Goal: Task Accomplishment & Management: Manage account settings

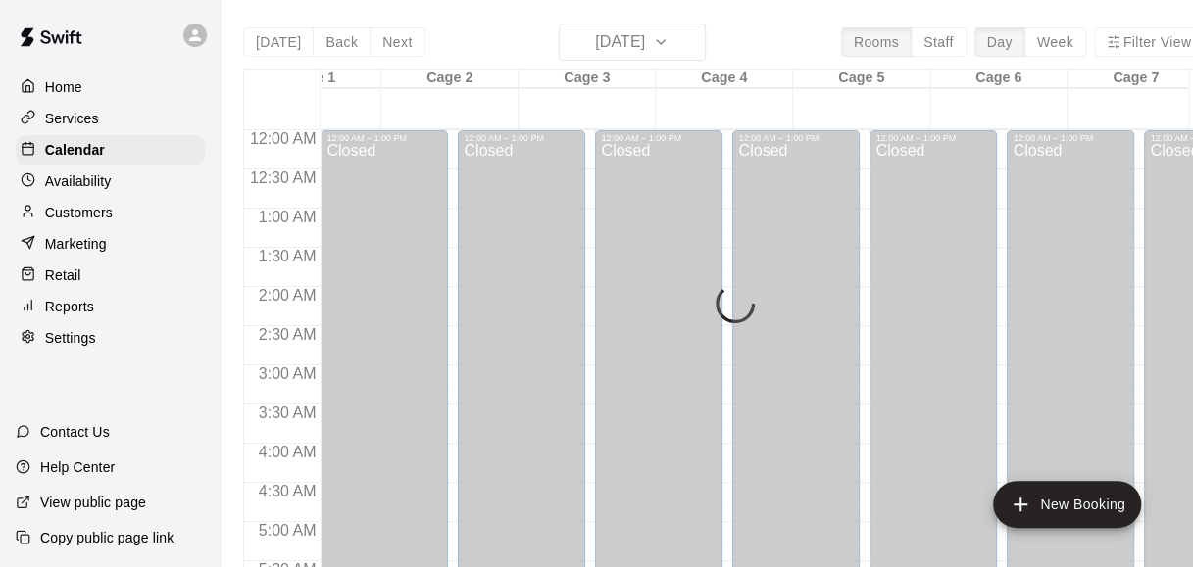
scroll to position [1398, 78]
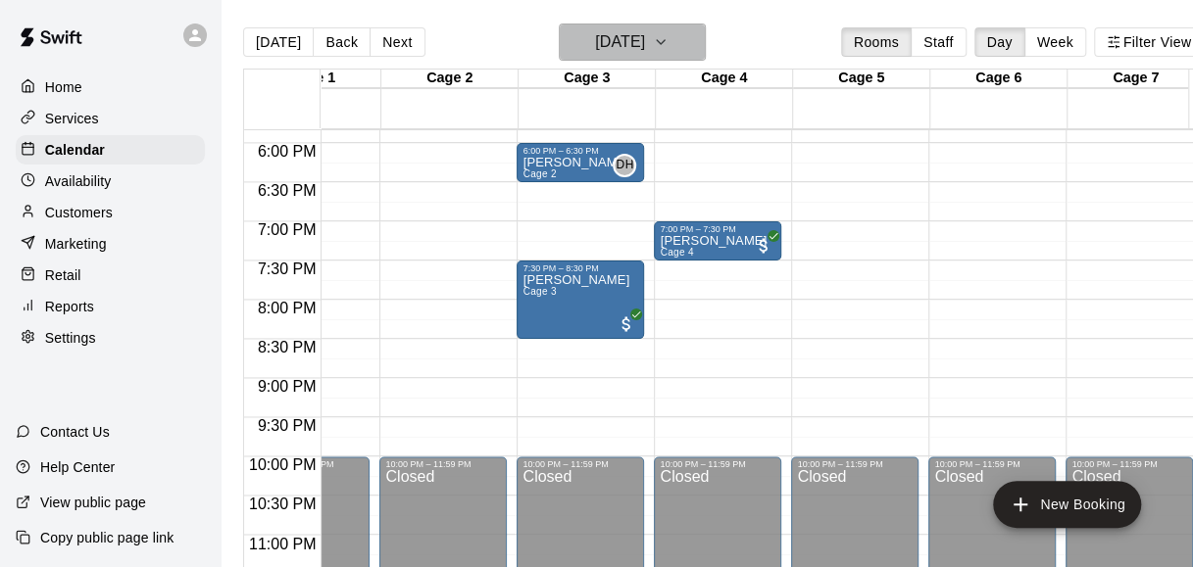
click at [645, 35] on h6 "[DATE]" at bounding box center [620, 41] width 50 height 27
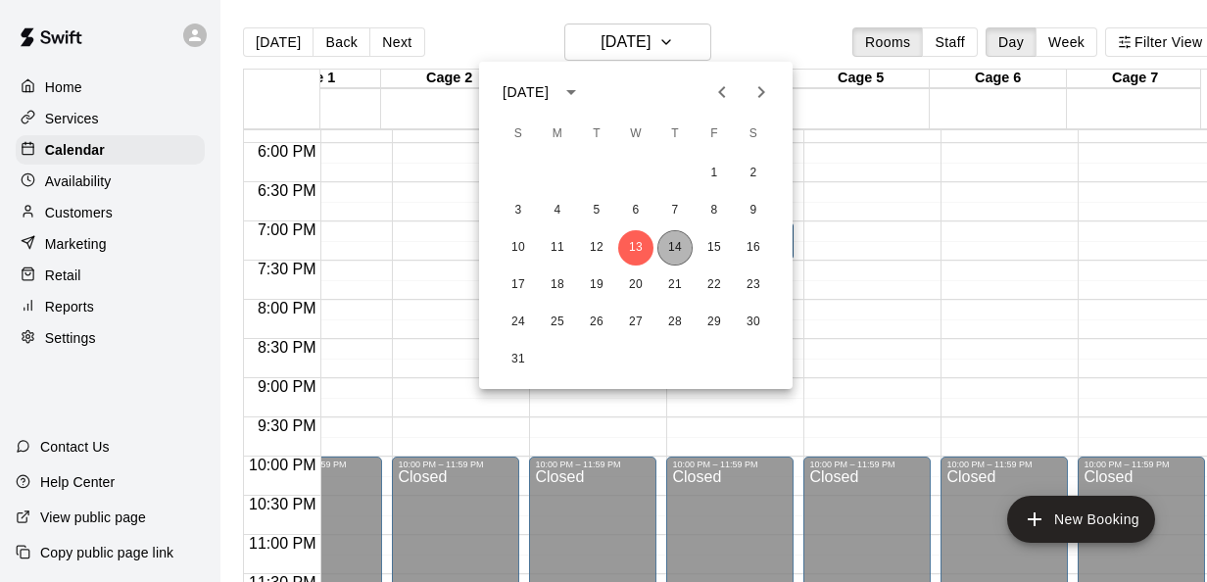
click at [684, 251] on button "14" at bounding box center [675, 247] width 35 height 35
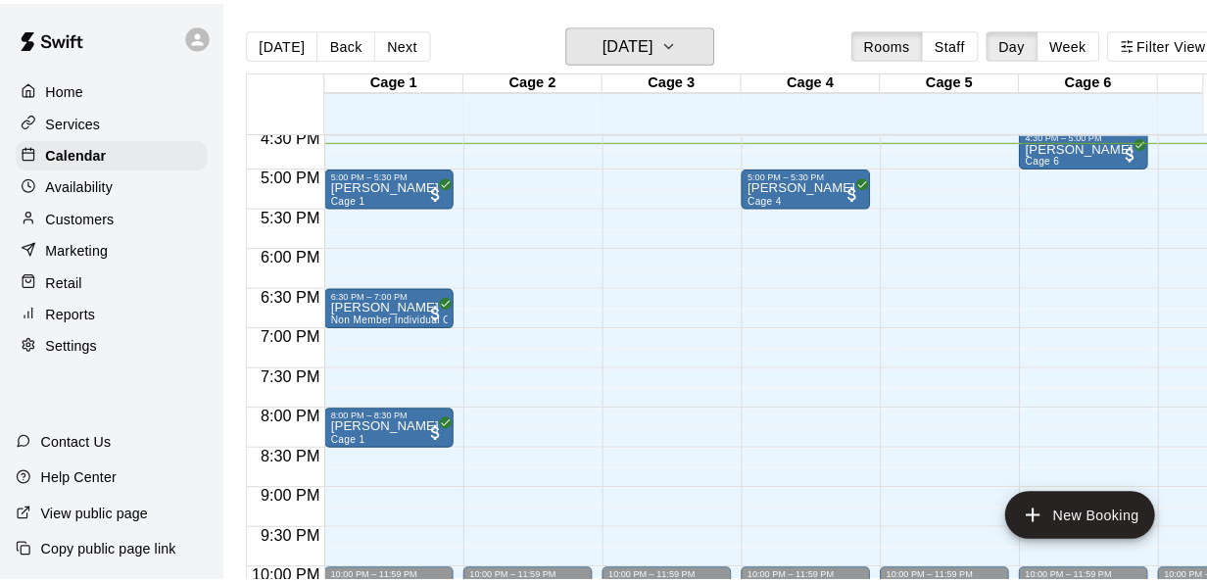
scroll to position [1299, 0]
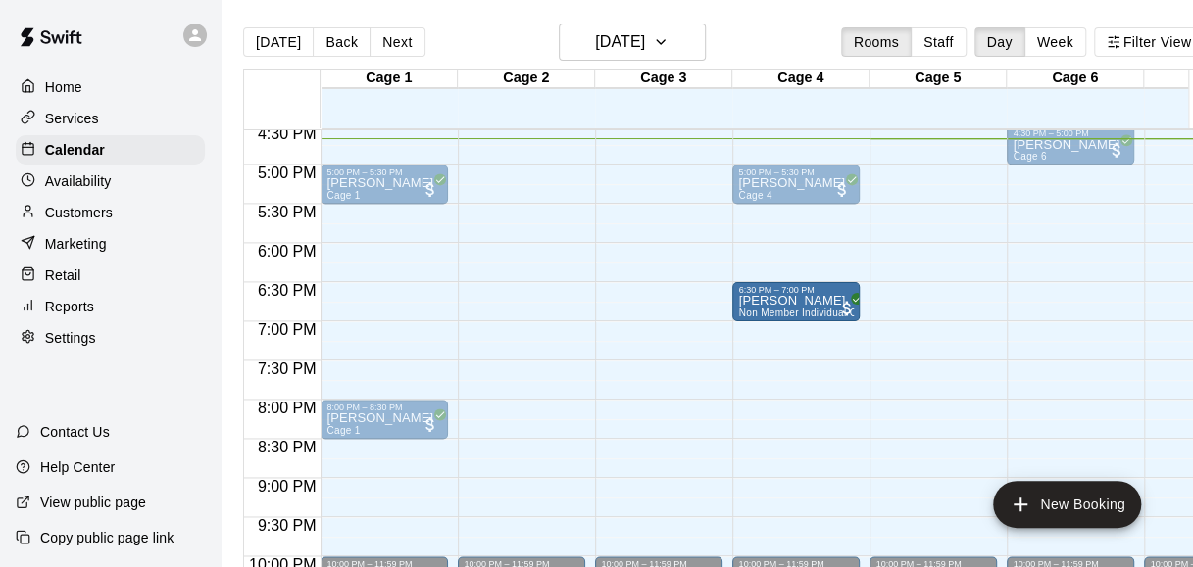
drag, startPoint x: 394, startPoint y: 292, endPoint x: 798, endPoint y: 300, distance: 403.8
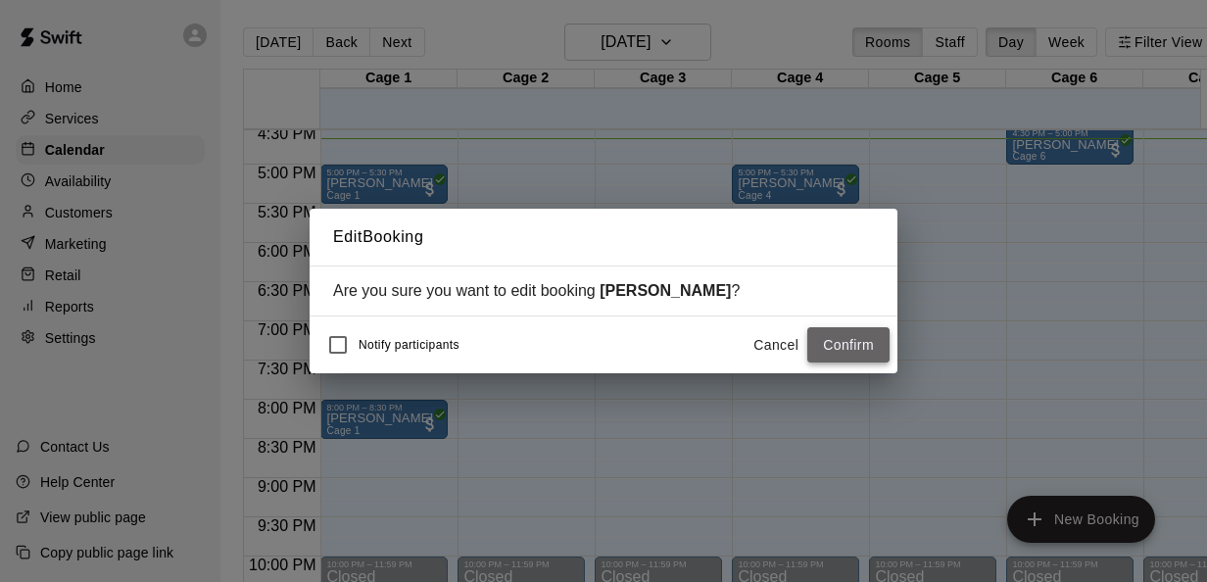
click at [857, 341] on button "Confirm" at bounding box center [849, 345] width 82 height 36
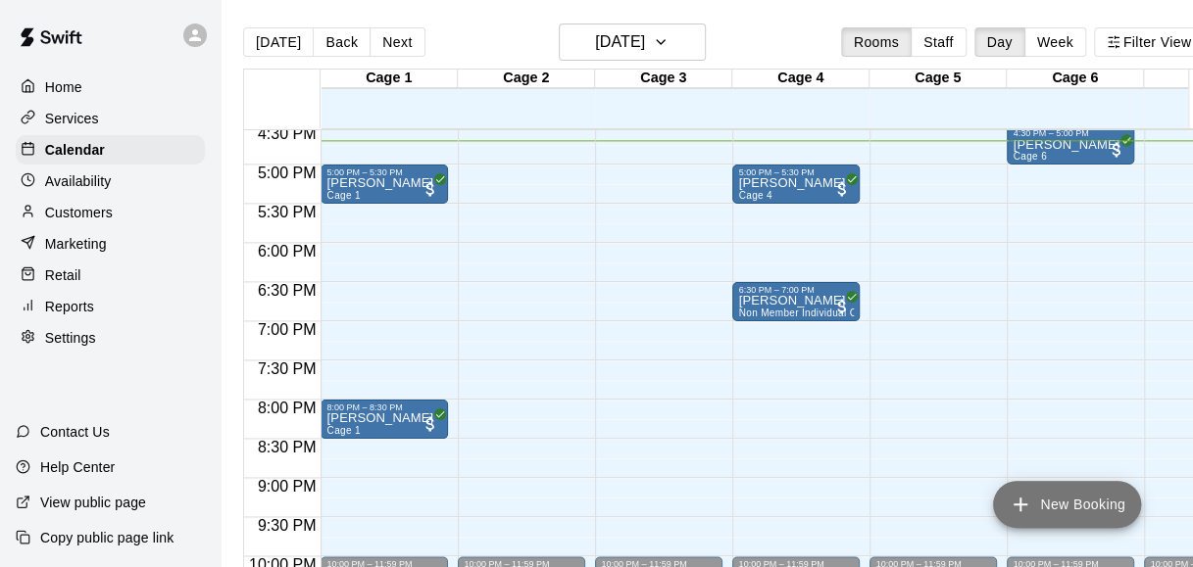
click at [1065, 488] on button "New Booking" at bounding box center [1067, 504] width 148 height 47
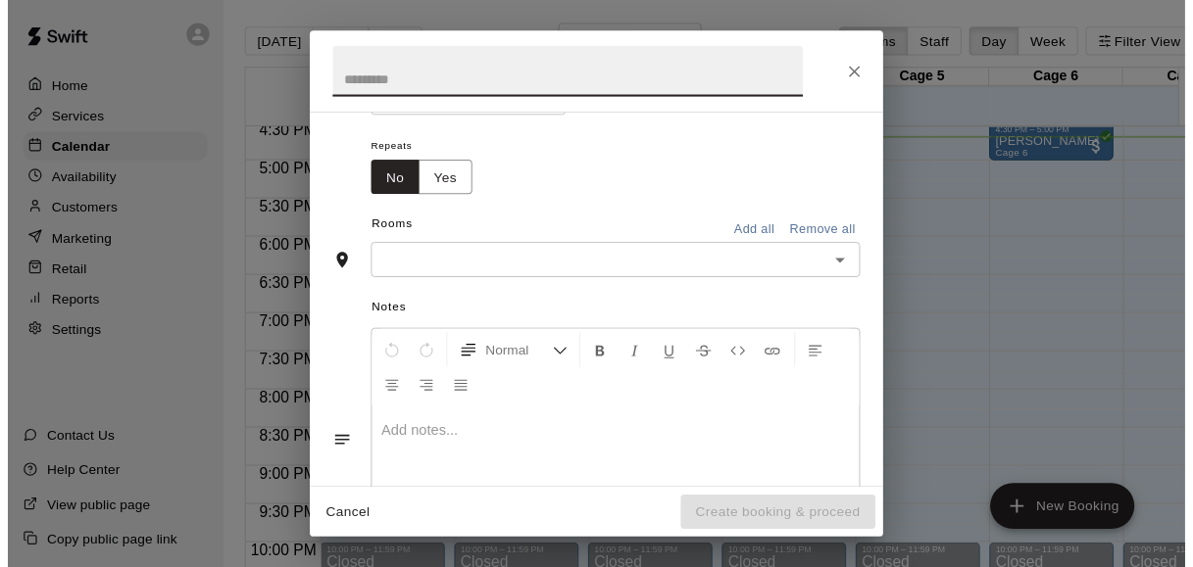
scroll to position [396, 0]
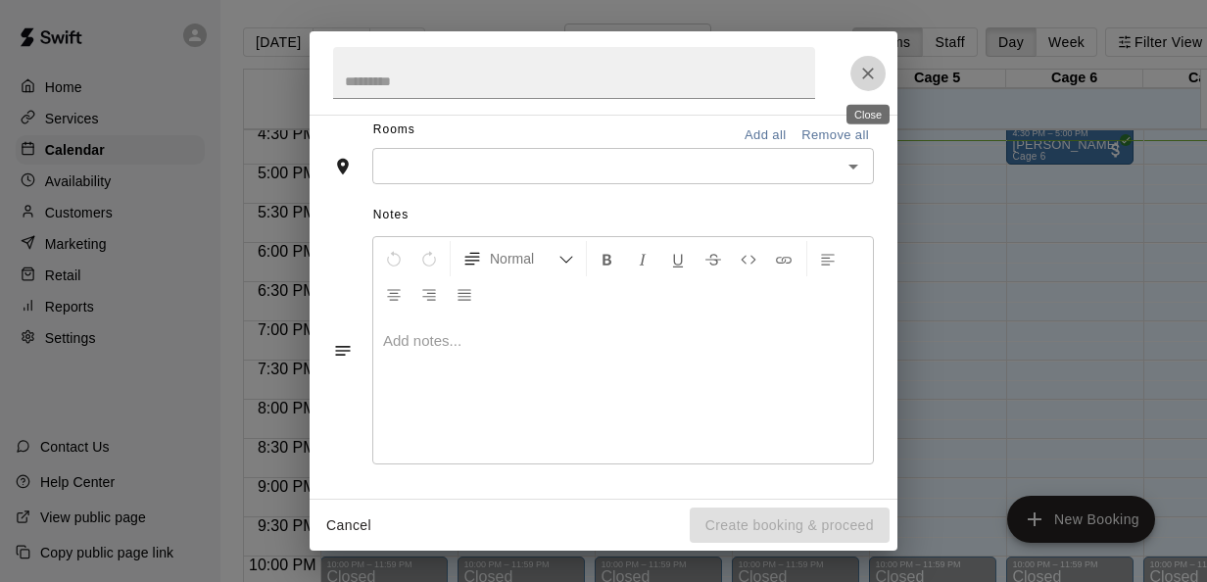
click at [868, 66] on icon "Close" at bounding box center [868, 74] width 20 height 20
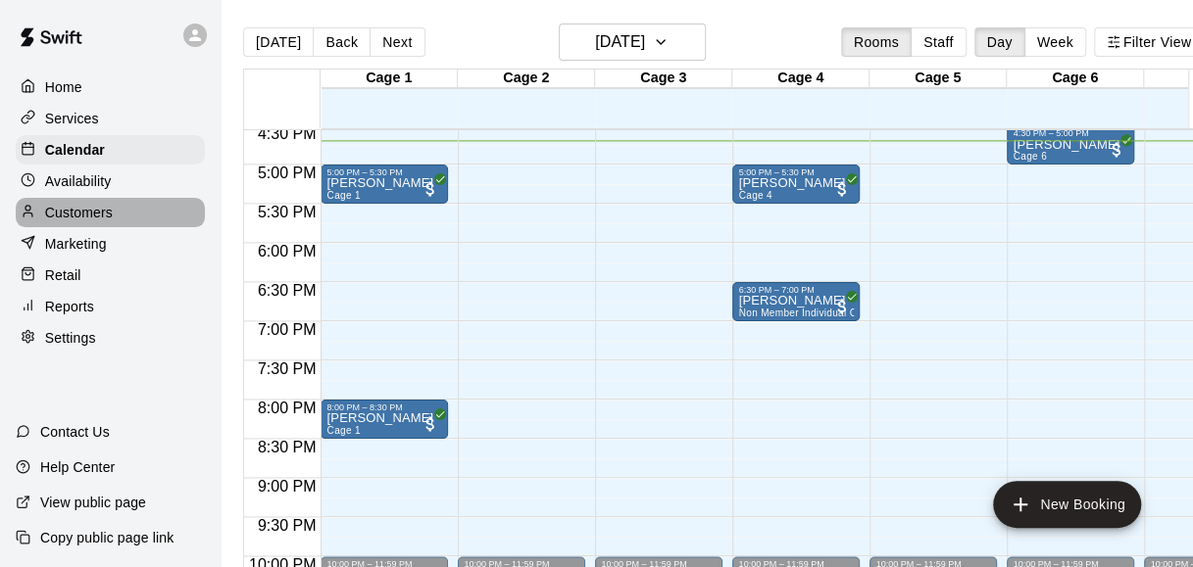
click at [125, 227] on div "Customers" at bounding box center [110, 212] width 189 height 29
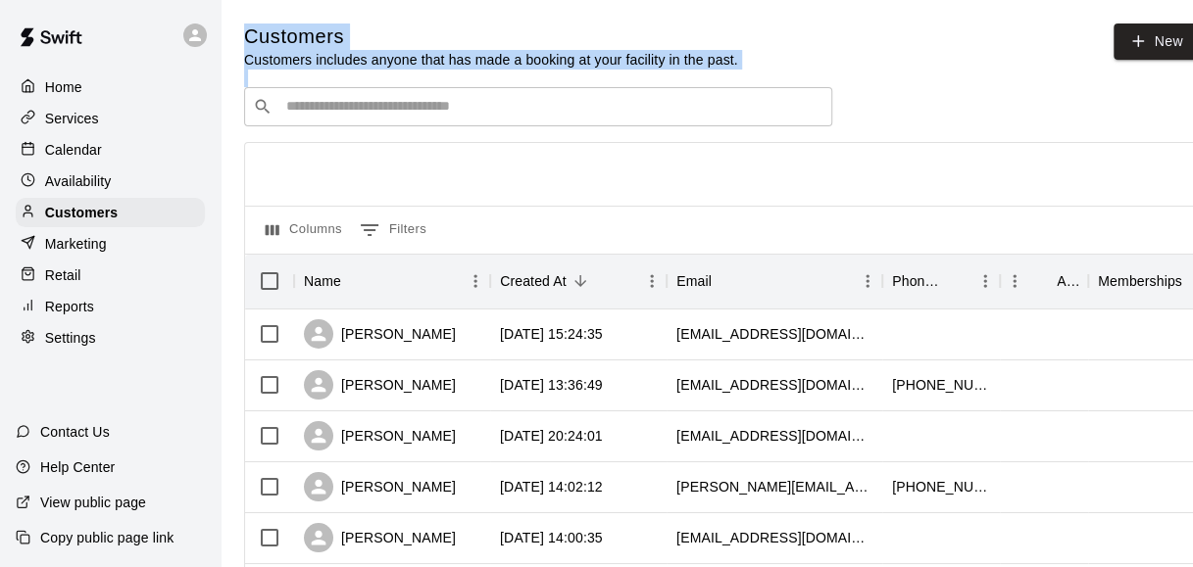
drag, startPoint x: 423, startPoint y: 82, endPoint x: 421, endPoint y: 105, distance: 22.6
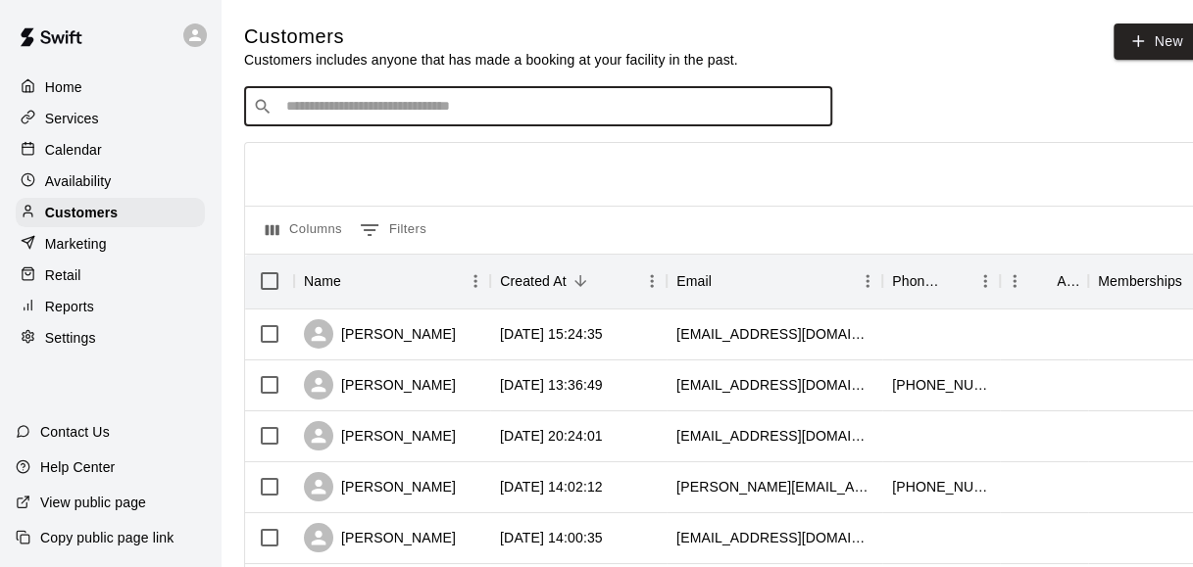
click at [421, 105] on input "Search customers by name or email" at bounding box center [551, 107] width 543 height 20
type input "****"
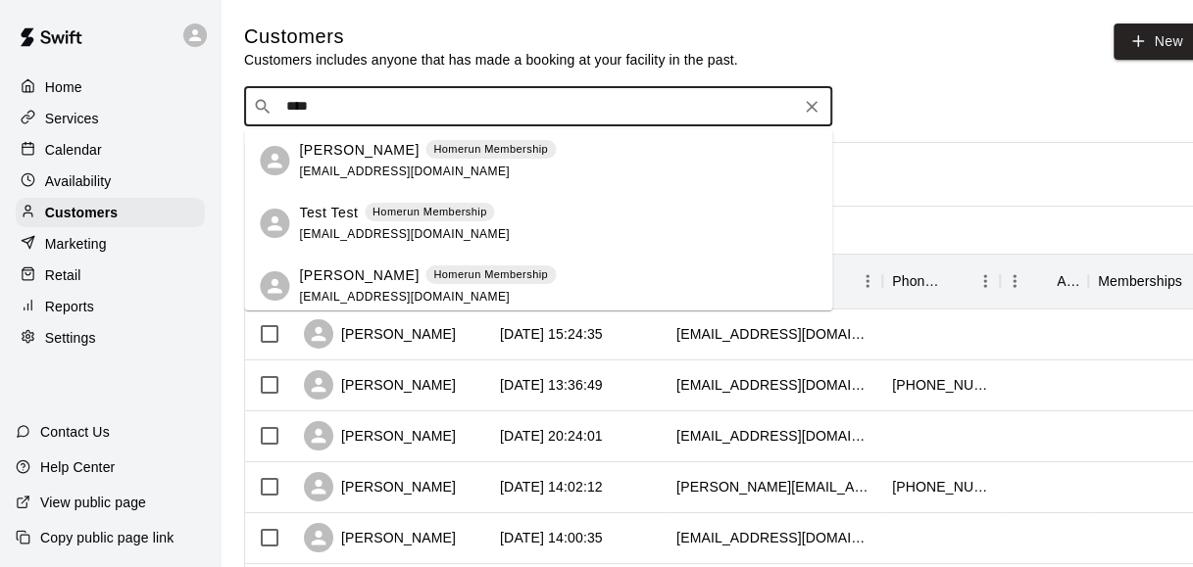
click at [372, 149] on p "[PERSON_NAME]" at bounding box center [359, 150] width 120 height 21
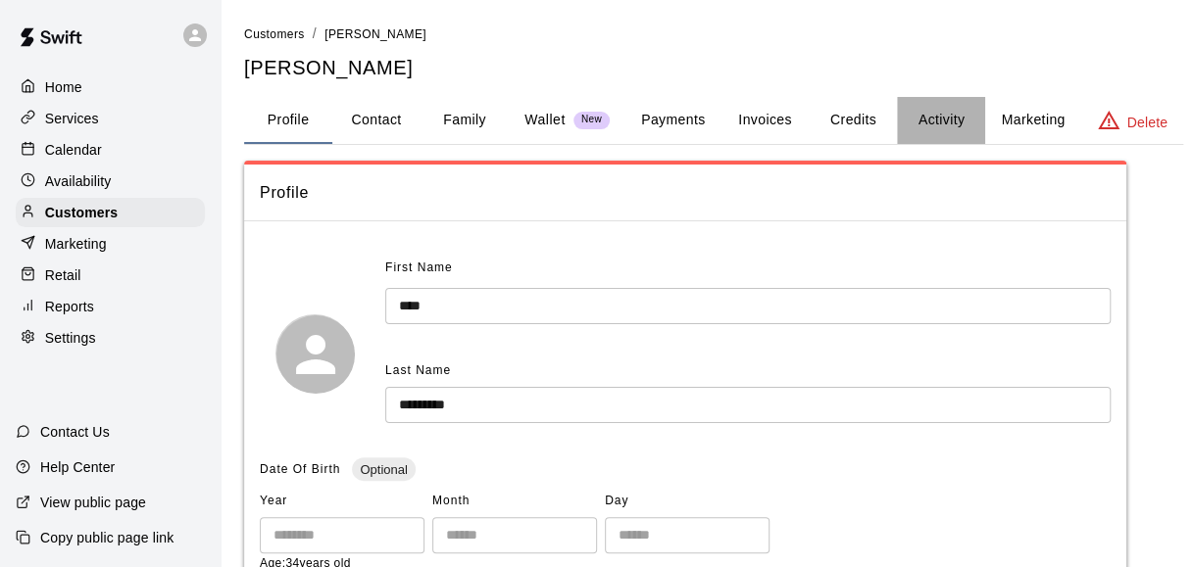
click at [949, 118] on button "Activity" at bounding box center [941, 120] width 88 height 47
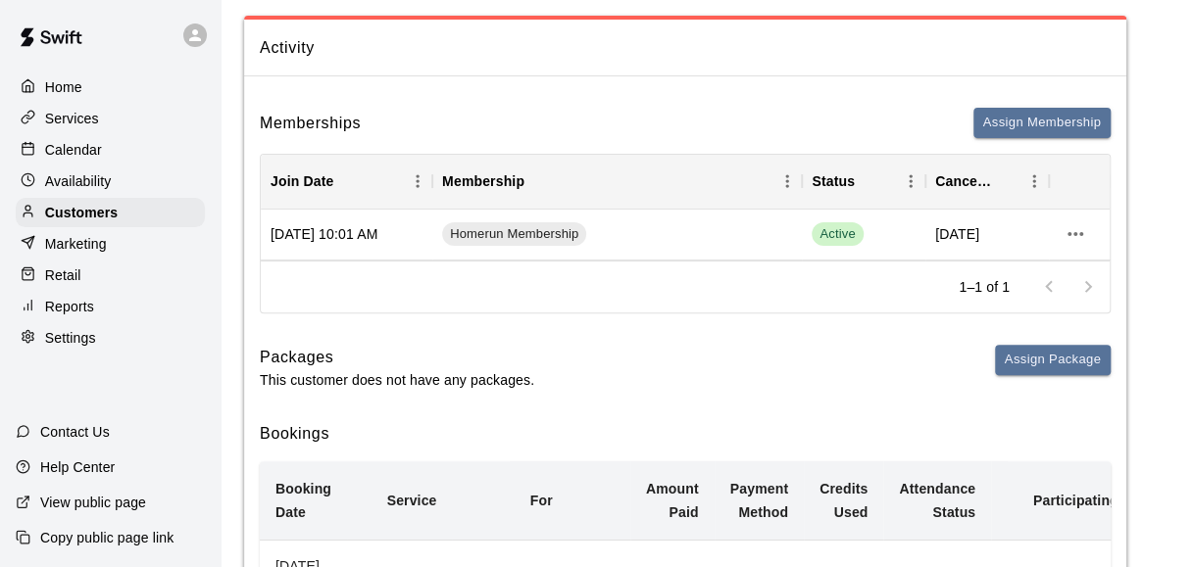
scroll to position [152, 0]
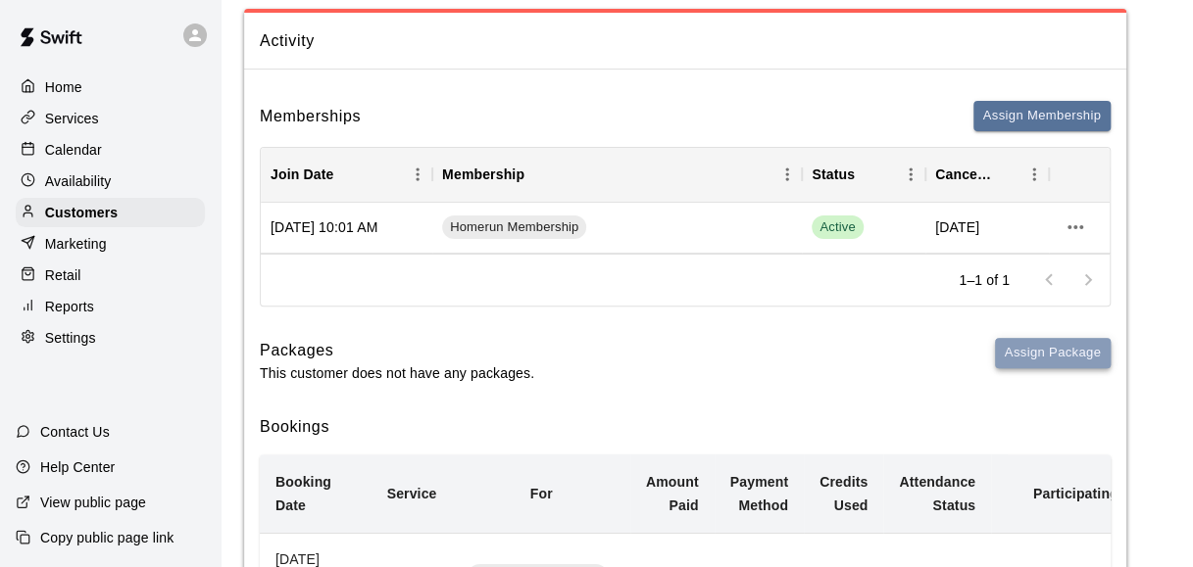
click at [1042, 338] on button "Assign Package" at bounding box center [1053, 353] width 116 height 30
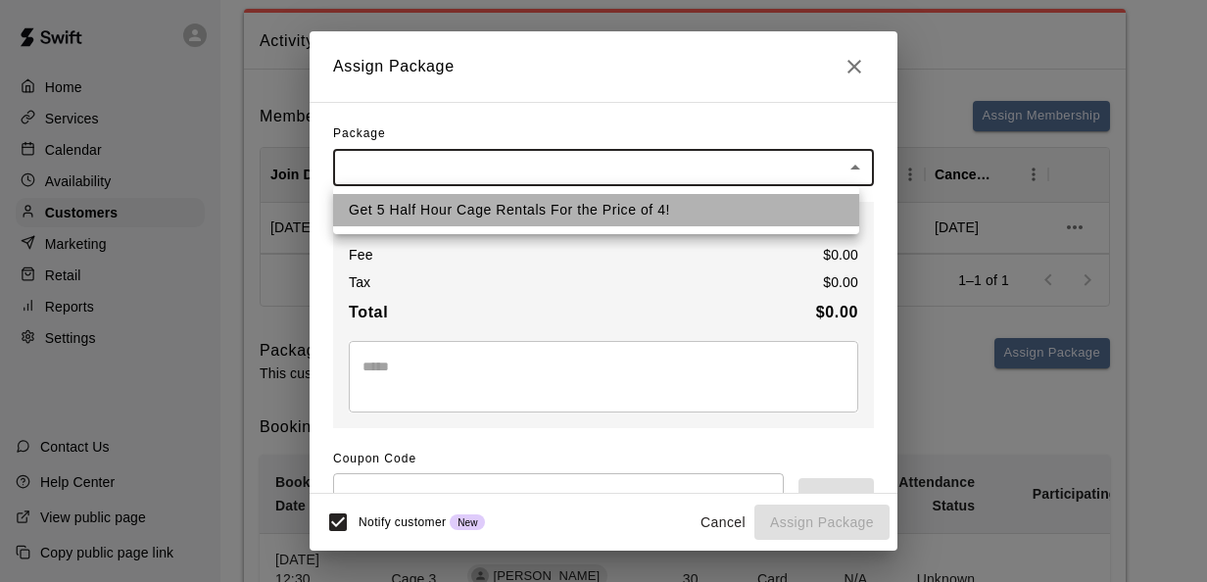
click at [576, 208] on li "Get 5 Half Hour Cage Rentals For the Price of 4!" at bounding box center [596, 210] width 526 height 32
type input "**********"
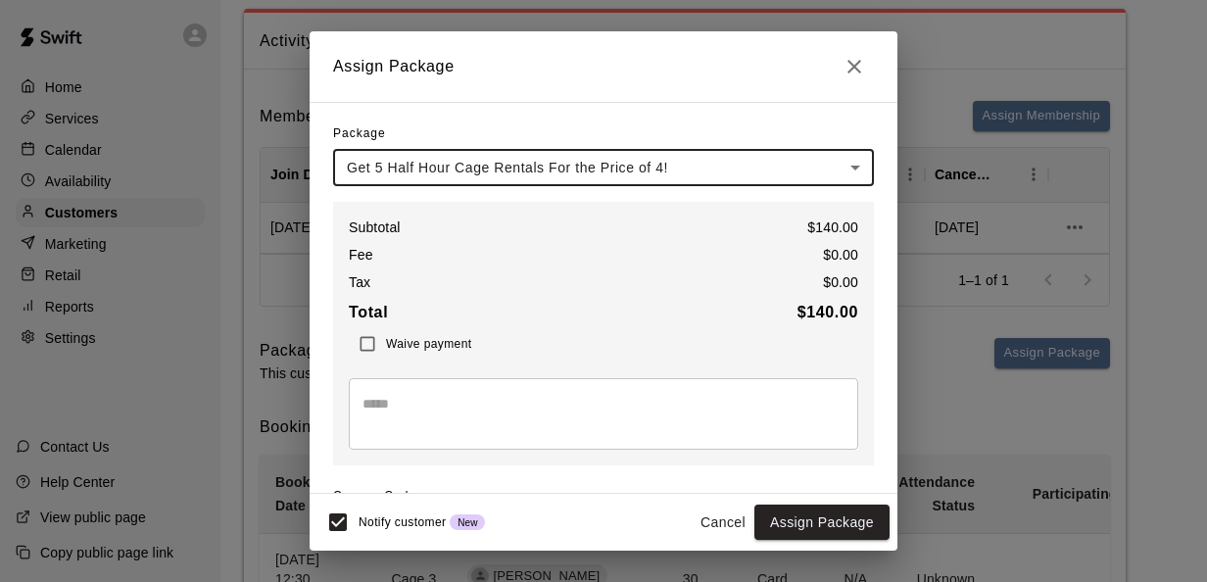
click at [705, 529] on button "Cancel" at bounding box center [723, 523] width 63 height 36
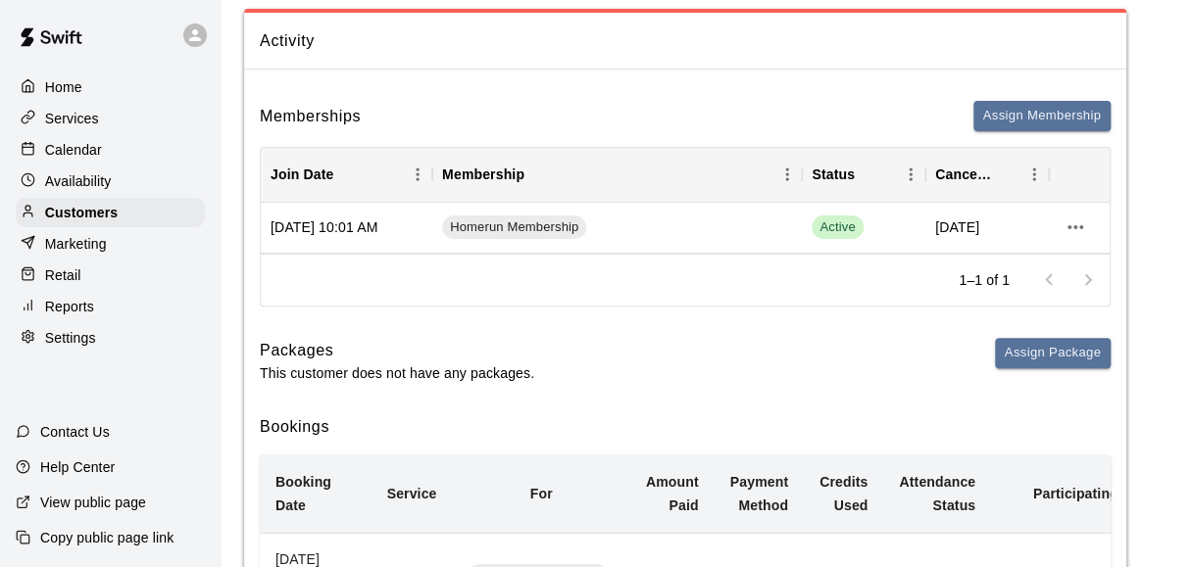
click at [90, 153] on p "Calendar" at bounding box center [73, 150] width 57 height 20
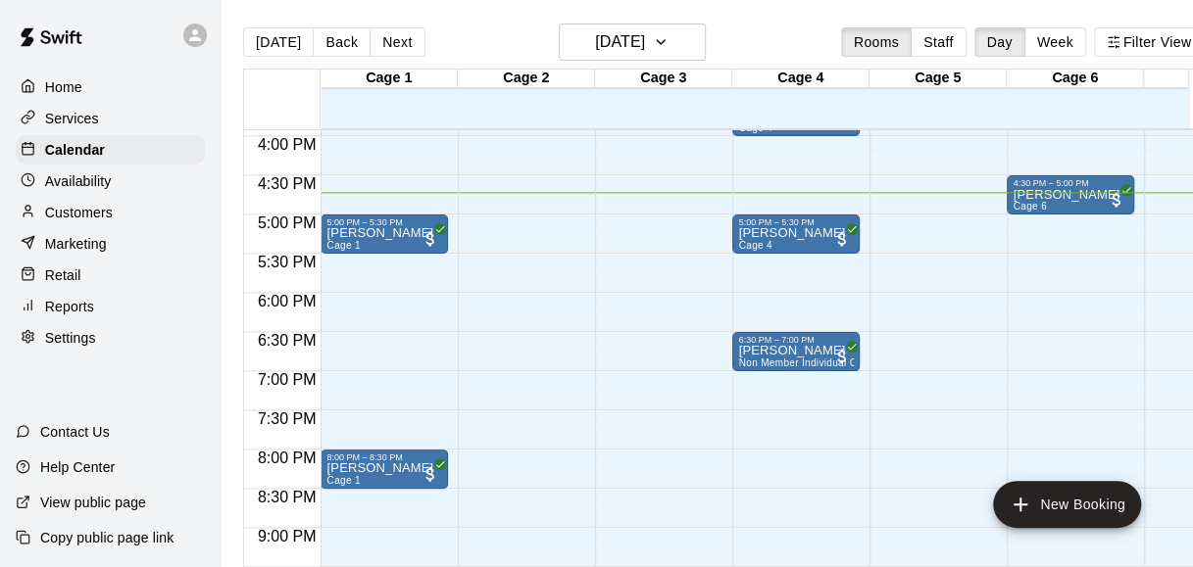
scroll to position [1250, 0]
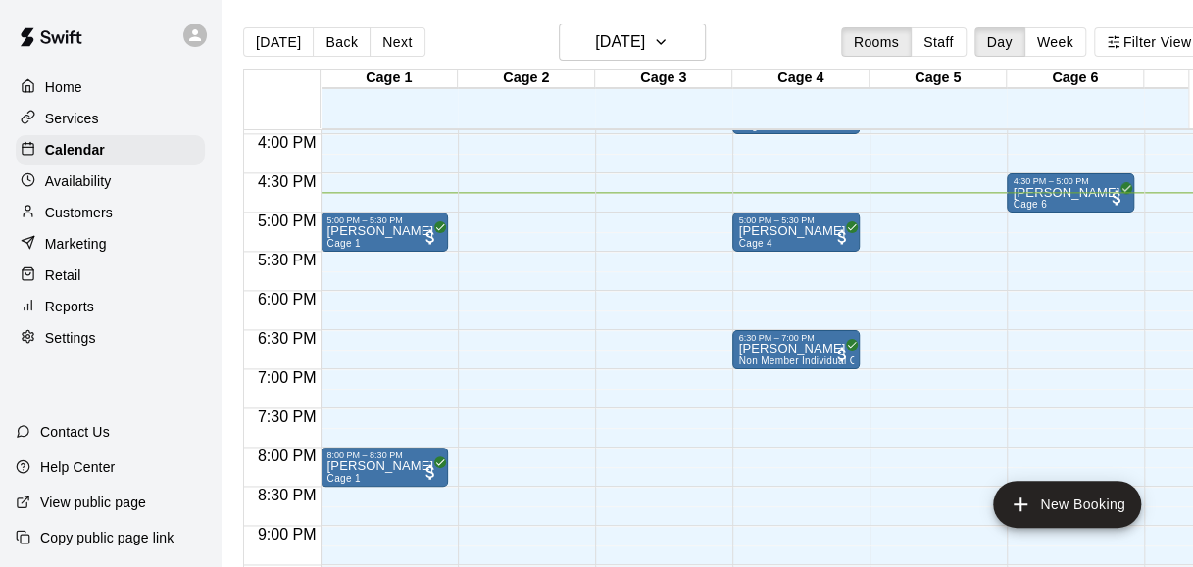
click at [776, 39] on div "[DATE] Back [DATE][DATE] Rooms Staff Day Week Filter View" at bounding box center [723, 46] width 960 height 45
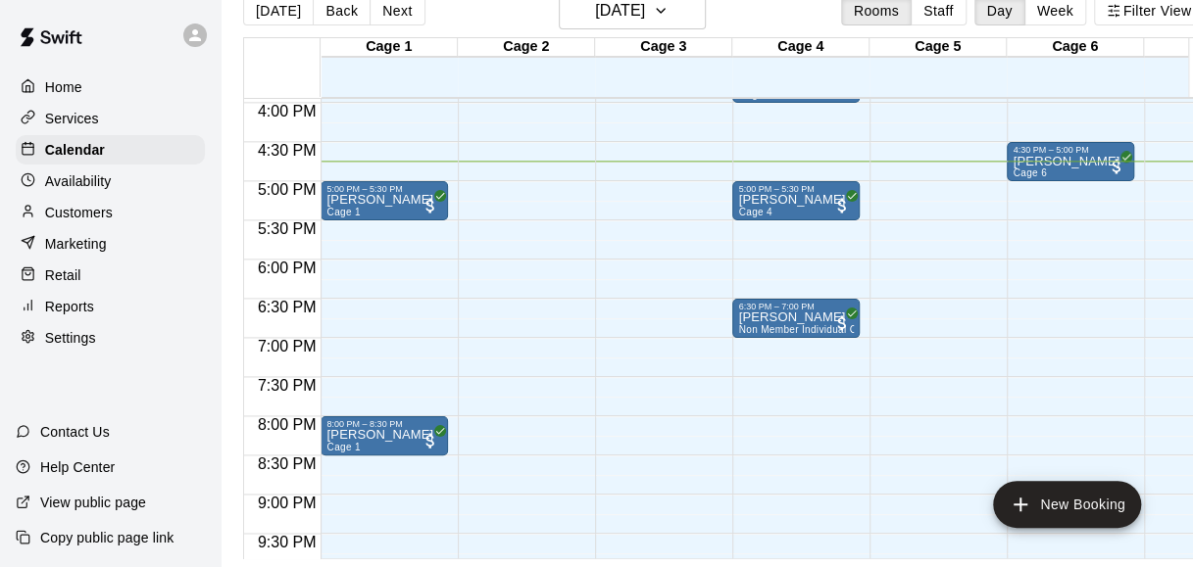
scroll to position [0, 0]
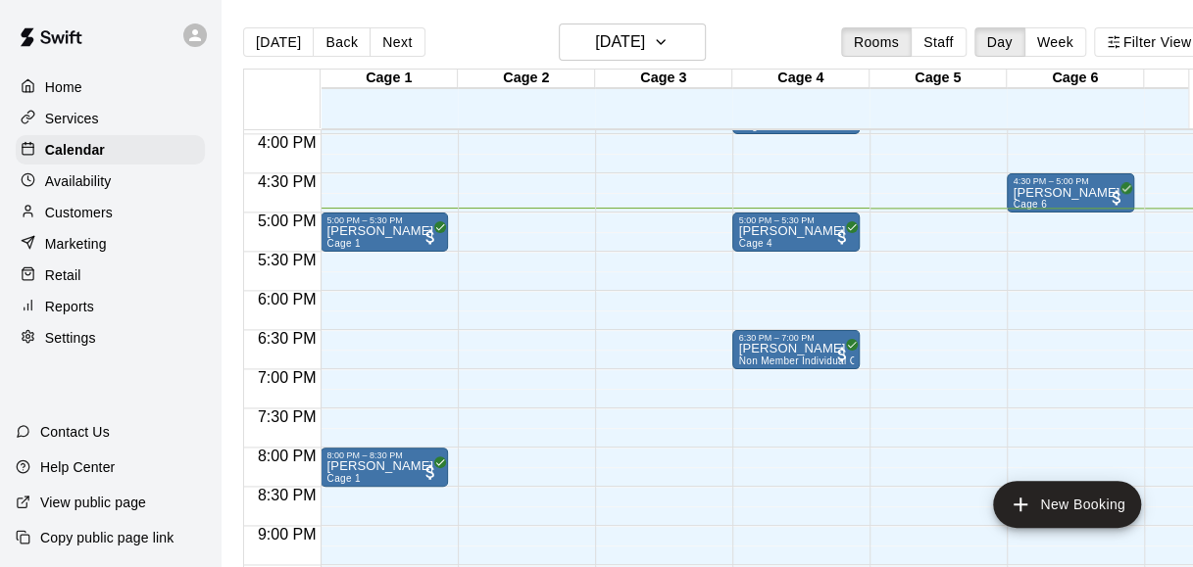
click at [500, 48] on div "[DATE] Back [DATE][DATE] Rooms Staff Day Week Filter View" at bounding box center [723, 46] width 960 height 45
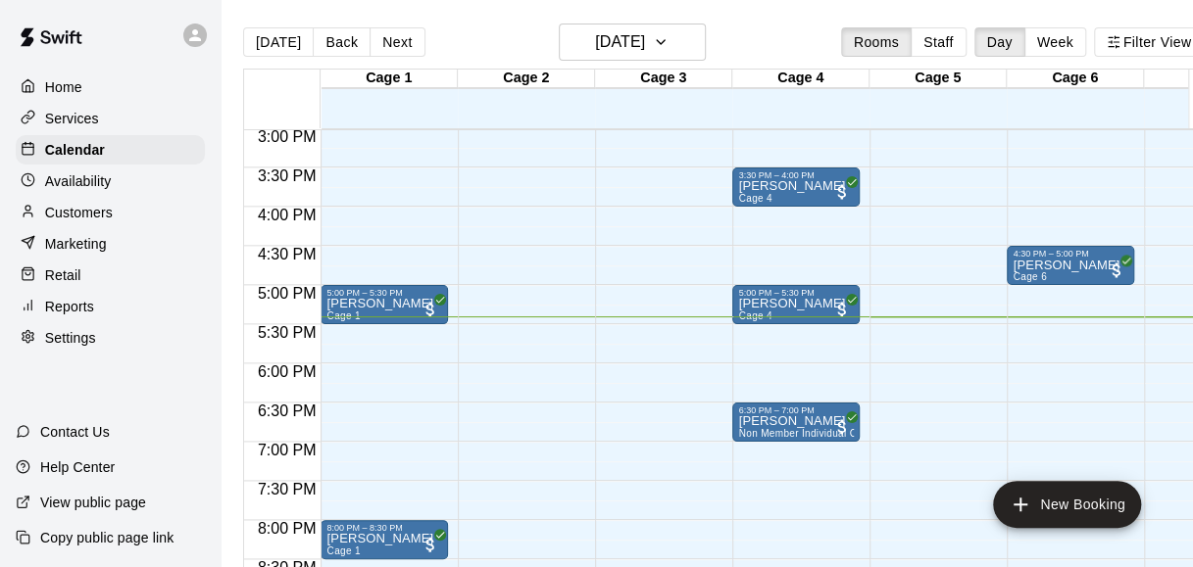
scroll to position [1179, 0]
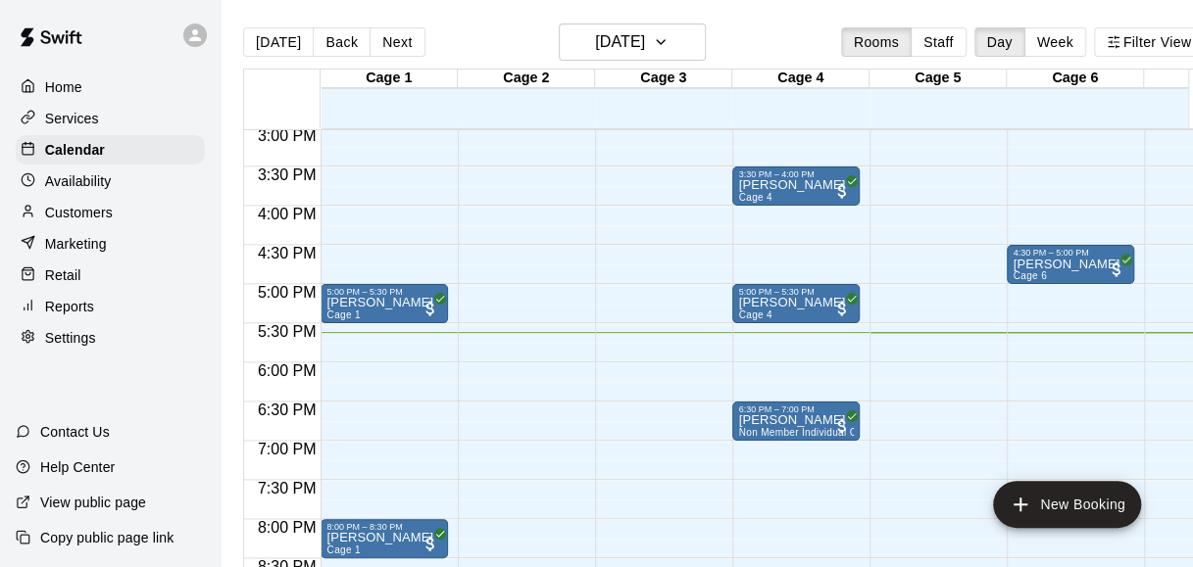
click at [500, 25] on div "[DATE] Back [DATE][DATE] Rooms Staff Day Week Filter View" at bounding box center [723, 46] width 960 height 45
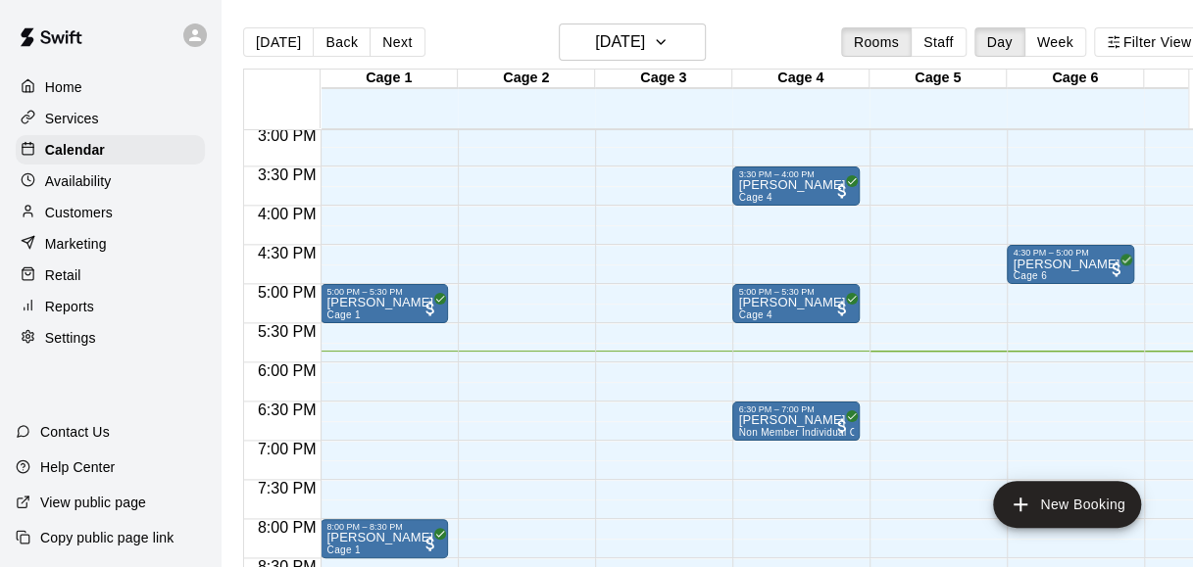
click at [798, 53] on div "[DATE] Back [DATE][DATE] Rooms Staff Day Week Filter View" at bounding box center [723, 46] width 960 height 45
click at [765, 18] on main "[DATE] Back [DATE][DATE] Rooms Staff Day Week Filter View Cage 1 14 Thu Cage 2 …" at bounding box center [723, 299] width 1005 height 599
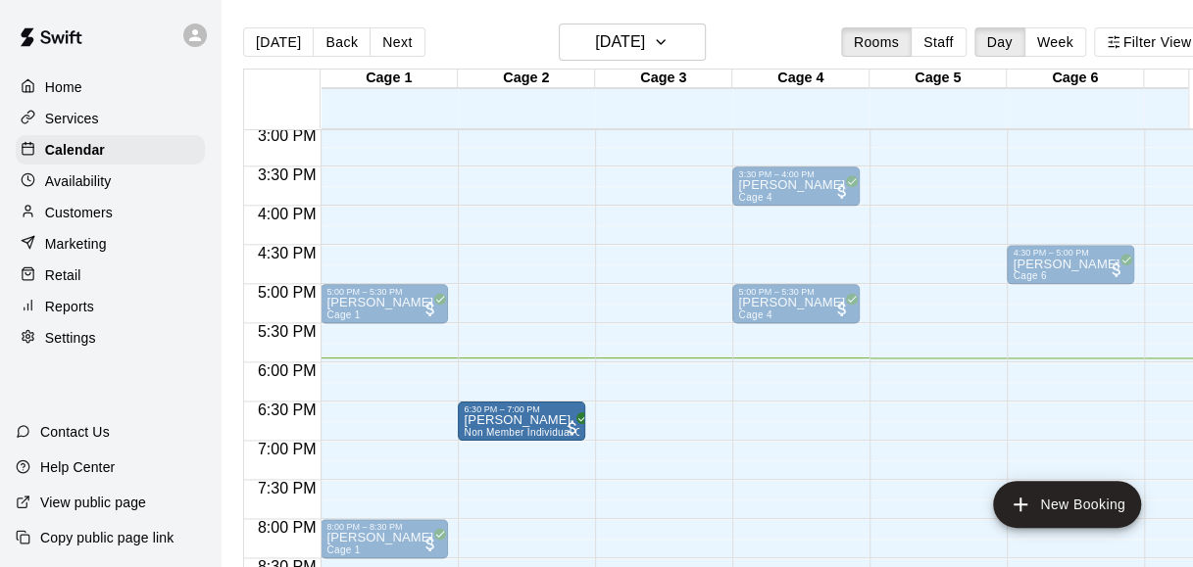
drag, startPoint x: 808, startPoint y: 421, endPoint x: 521, endPoint y: 425, distance: 286.2
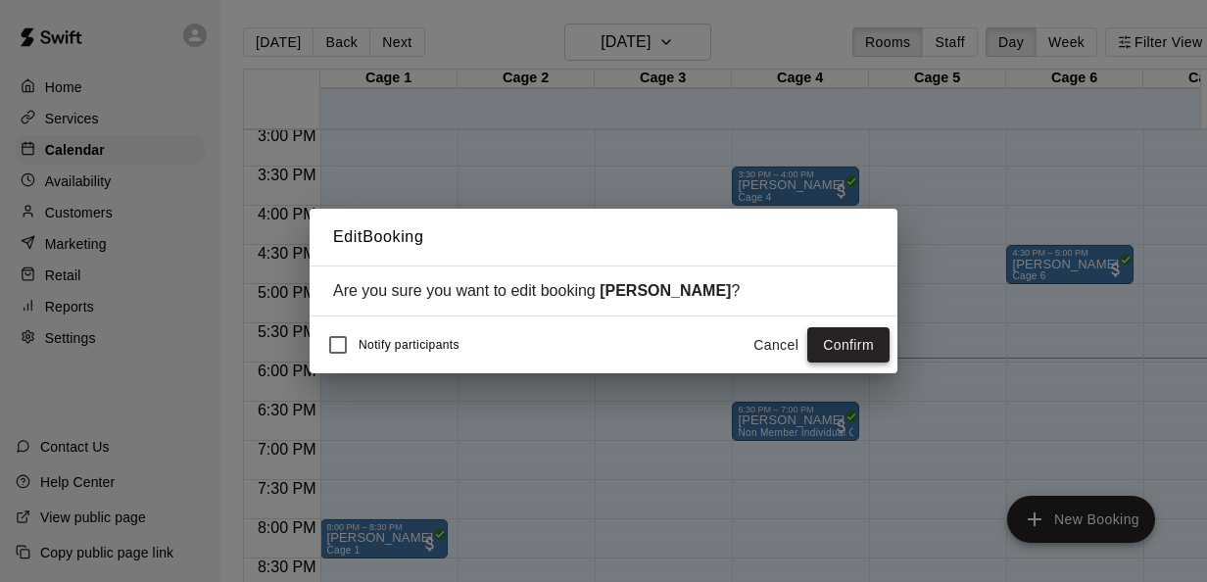
click at [857, 340] on button "Confirm" at bounding box center [849, 345] width 82 height 36
